Goal: Information Seeking & Learning: Learn about a topic

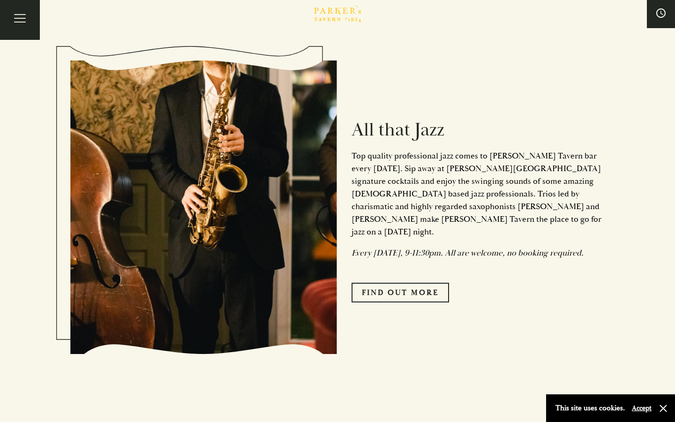
scroll to position [1173, 0]
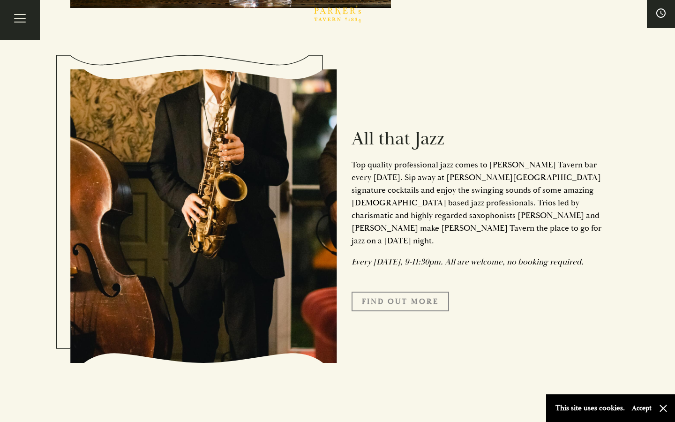
click at [409, 292] on link "Find Out More" at bounding box center [399, 301] width 97 height 20
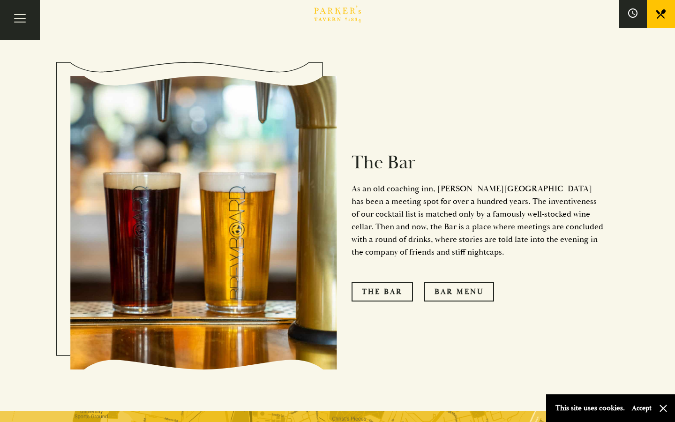
scroll to position [683, 0]
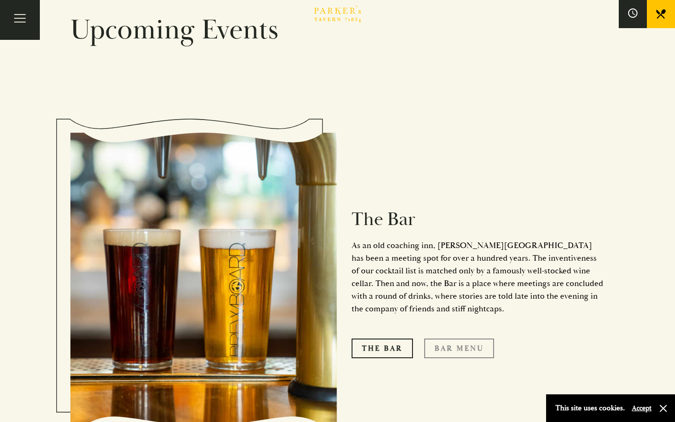
click at [463, 338] on link "Bar Menu" at bounding box center [459, 348] width 70 height 20
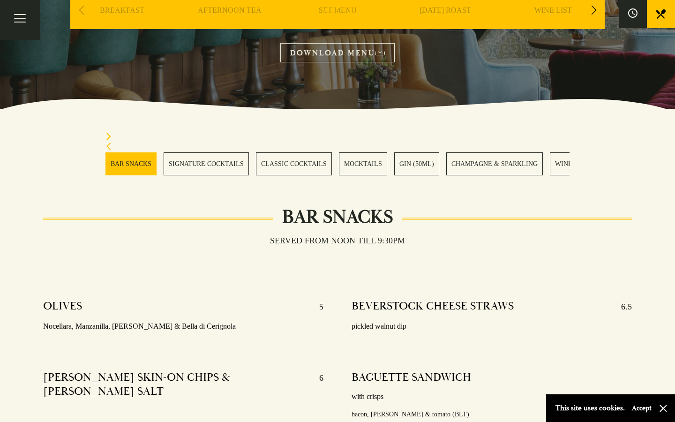
scroll to position [311, 0]
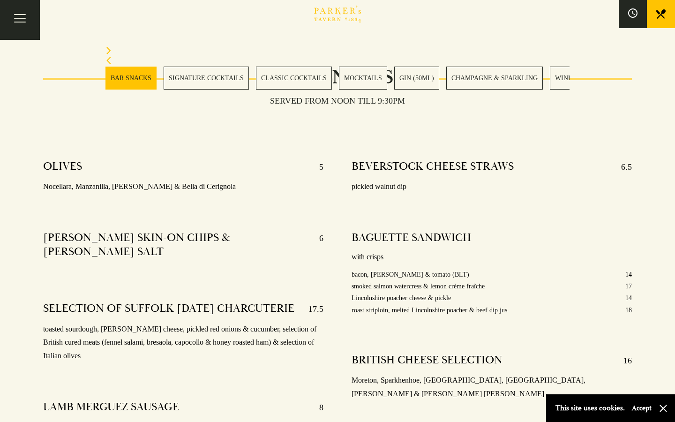
click at [229, 86] on link "SIGNATURE COCKTAILS" at bounding box center [205, 78] width 85 height 23
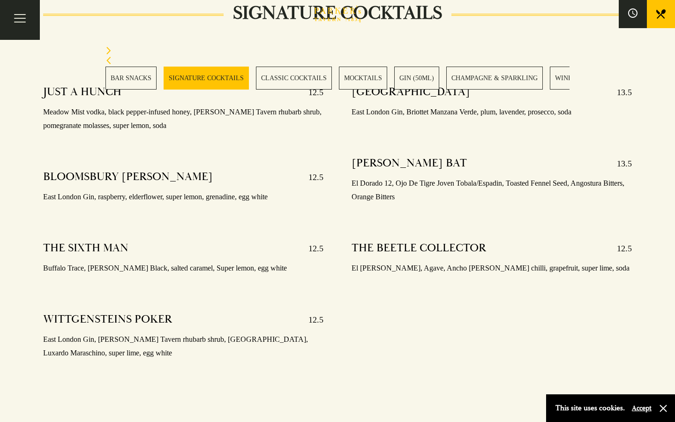
scroll to position [971, 0]
click at [325, 205] on div "JUST A HUNCH 12.5 Meadow Mist vodka, black pepper-infused honey, Parker’s Taver…" at bounding box center [183, 234] width 308 height 312
click at [342, 225] on div "MCCALMONTS MANSION 13.5 East London Gin, Briottet Manzana Verde, plum, lavender…" at bounding box center [491, 234] width 308 height 312
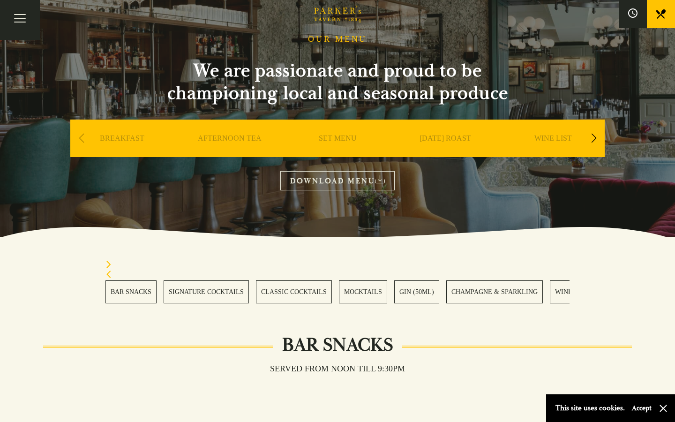
scroll to position [0, 0]
